Goal: Task Accomplishment & Management: Complete application form

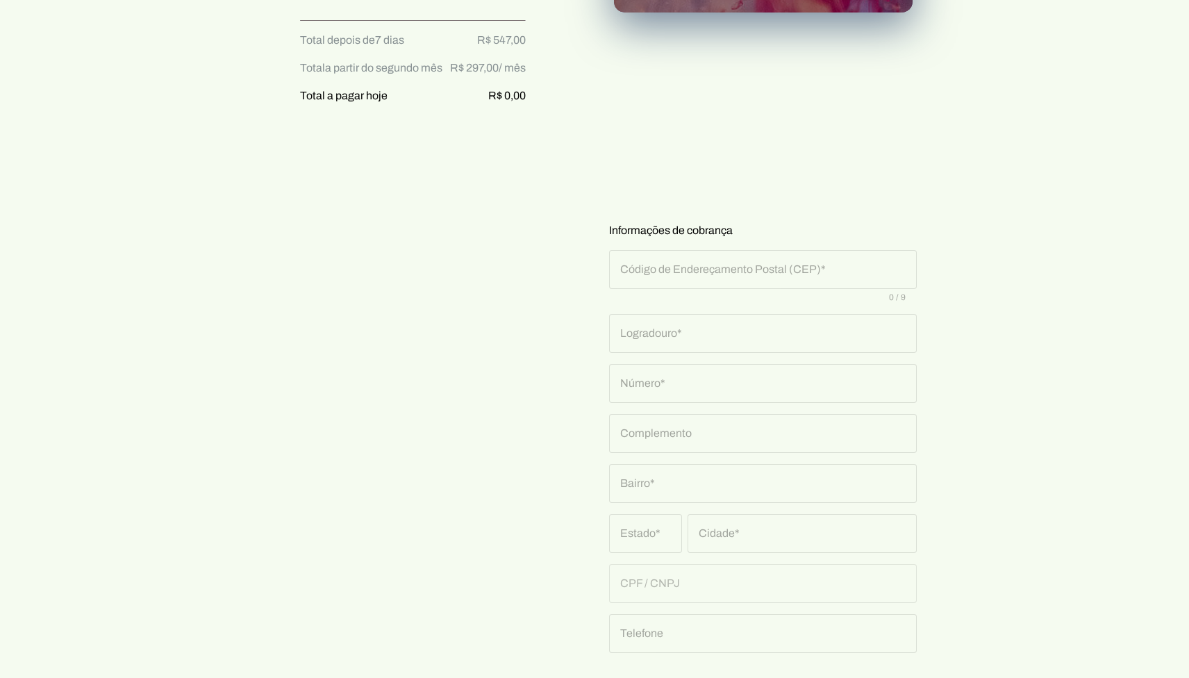
scroll to position [529, 0]
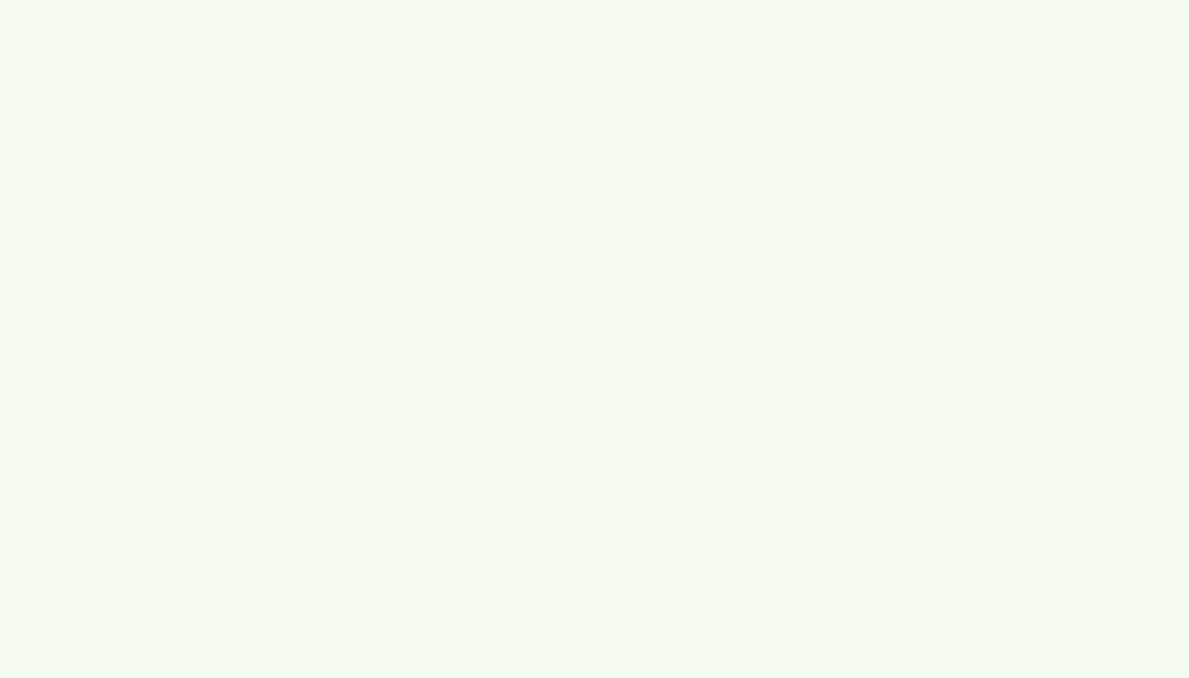
click at [346, 28] on account-registration-form "Teste grátis por 7 dias agora! Sem riscos, sem compromissos e sem contratos de …" at bounding box center [594, 339] width 1189 height 678
click at [479, 139] on account-registration-form "Teste grátis por 7 dias agora! Sem riscos, sem compromissos e sem contratos de …" at bounding box center [594, 339] width 1189 height 678
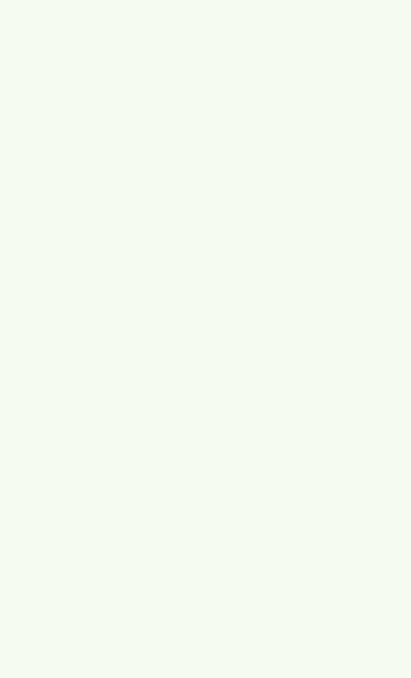
click at [368, 120] on account-registration-form "Teste grátis por 7 dias agora! Sem riscos, sem compromissos e sem contratos de …" at bounding box center [205, 339] width 411 height 678
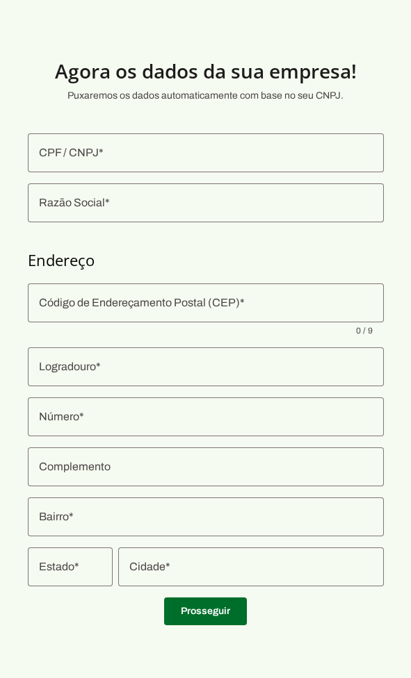
click at [321, 150] on input "CPF / CNPJ" at bounding box center [205, 153] width 333 height 17
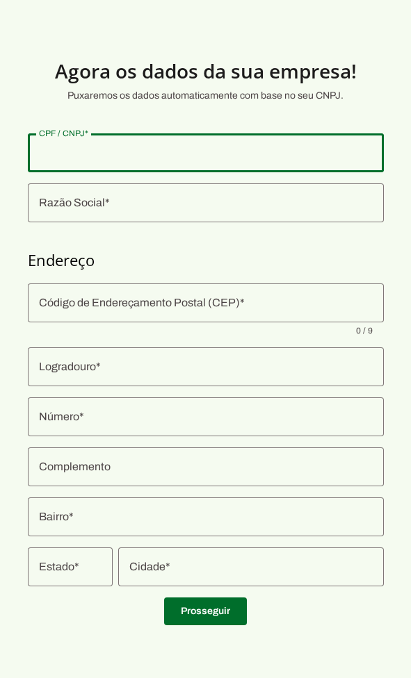
paste input "58.309.003/0001-91"
type input "58.309.003/0001-91"
type md-outlined-text-field "58.309.003/0001-91"
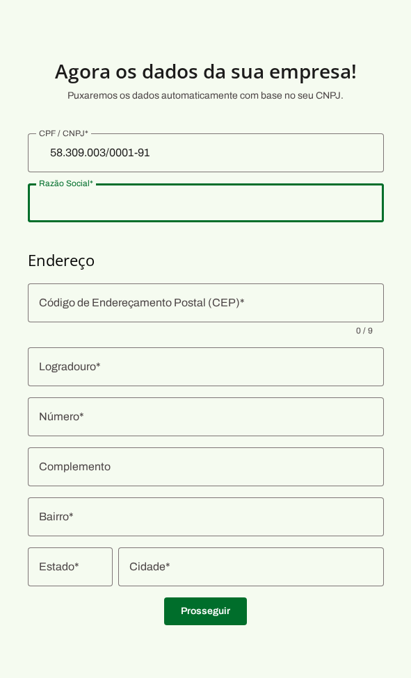
type input "O SEU MOMENTO LTDA"
type input "Rua Passos"
type input "464"
type input "Apt 102"
type input "[PERSON_NAME]"
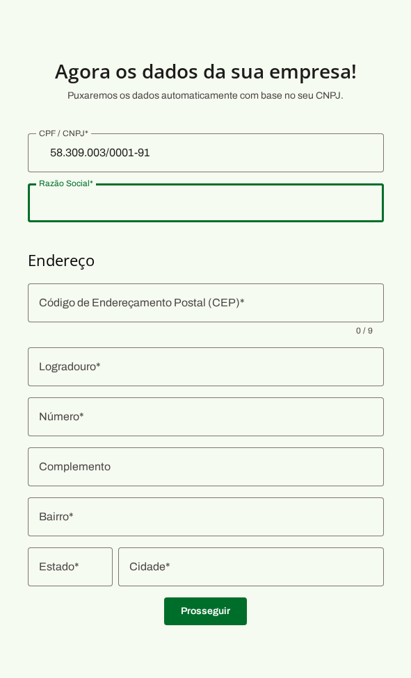
type input "[GEOGRAPHIC_DATA]"
type input "MG"
